Goal: Find specific page/section: Find specific page/section

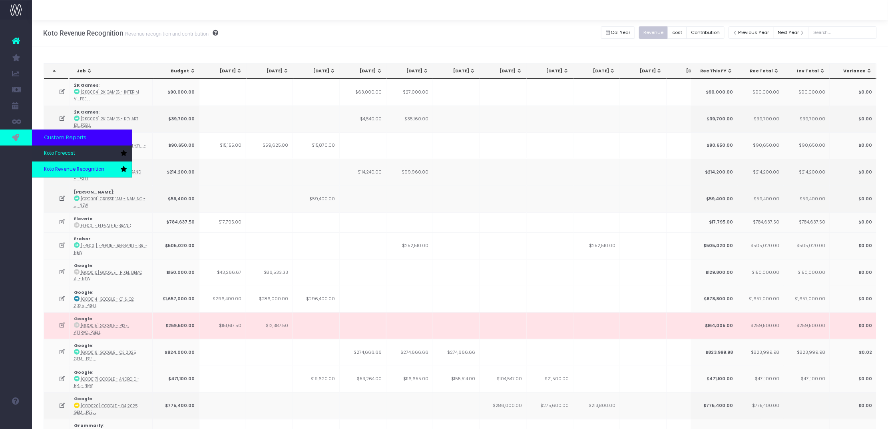
click at [67, 171] on span "Koto Revenue Recognition" at bounding box center [74, 169] width 60 height 7
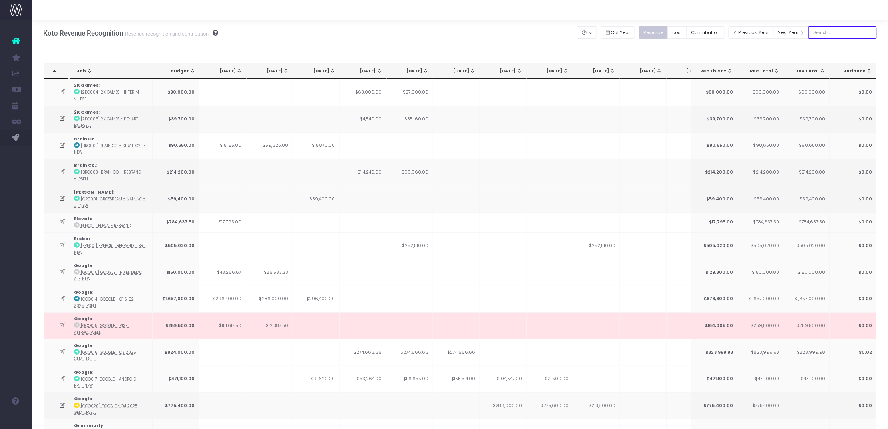
click at [842, 32] on input "text" at bounding box center [843, 32] width 68 height 12
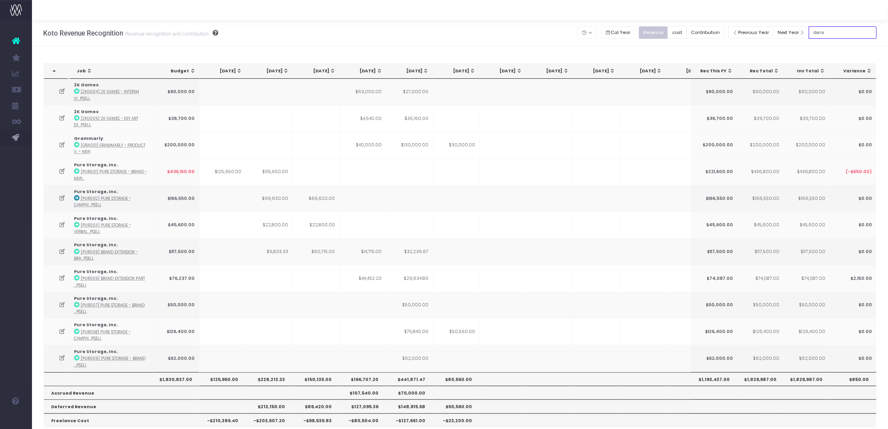
type input "[PERSON_NAME]"
